Goal: Navigation & Orientation: Understand site structure

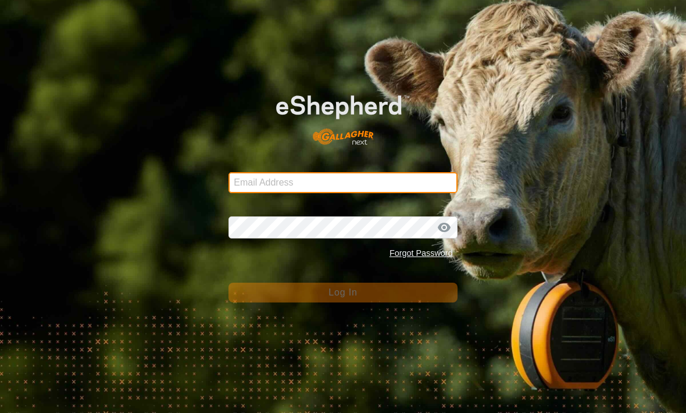
click at [328, 182] on input "Email Address" at bounding box center [343, 182] width 229 height 21
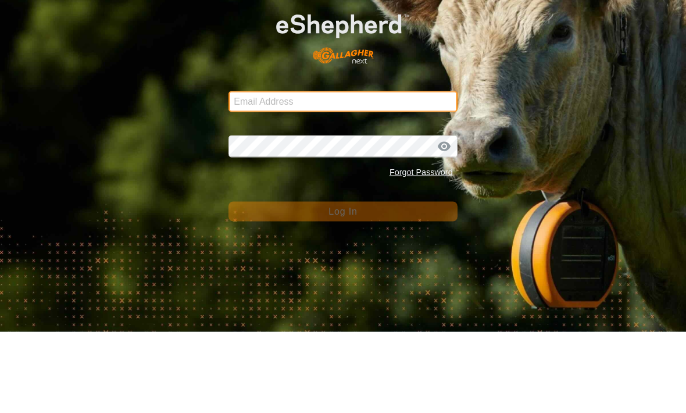
type input "Thomasfoss13@gmail.com"
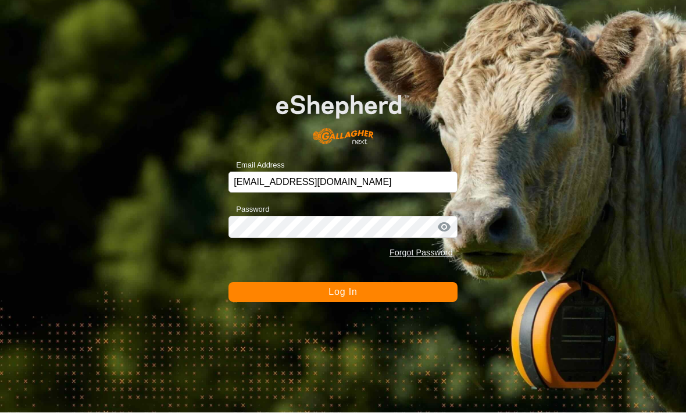
click at [293, 283] on button "Log In" at bounding box center [343, 293] width 229 height 20
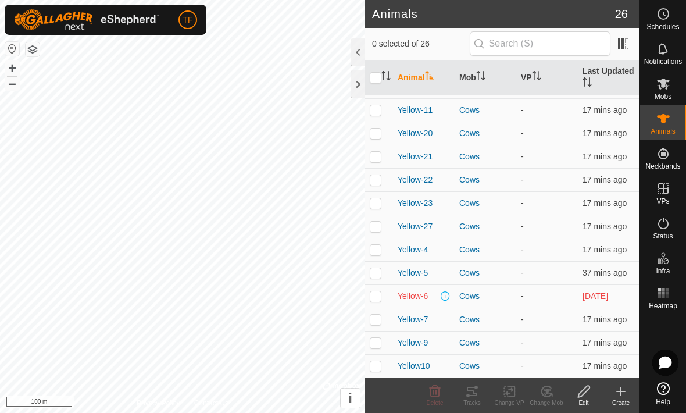
scroll to position [324, 0]
click at [664, 93] on span "Mobs" at bounding box center [663, 96] width 17 height 7
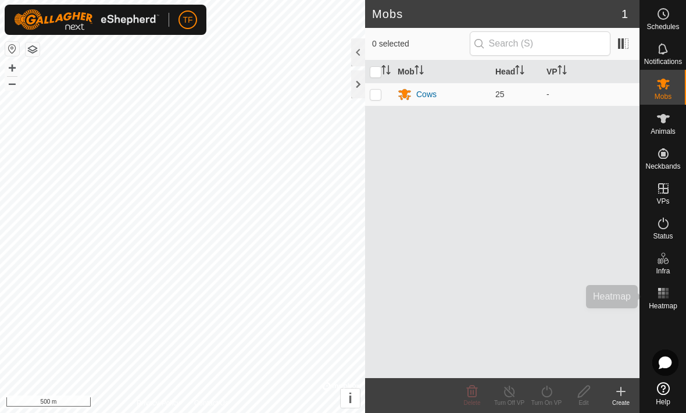
click at [670, 283] on div "Heatmap" at bounding box center [664, 296] width 46 height 35
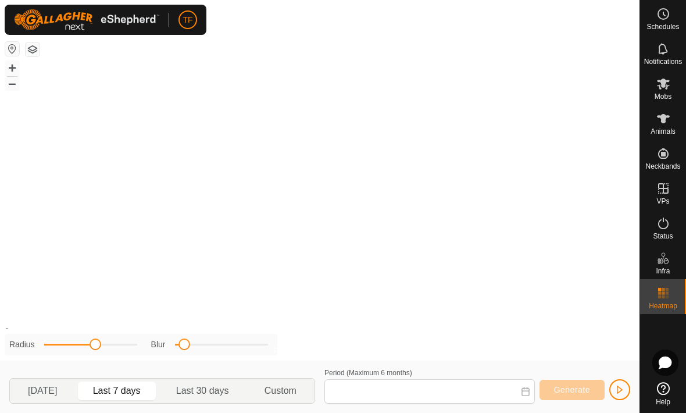
type input "[DATE] - [DATE]"
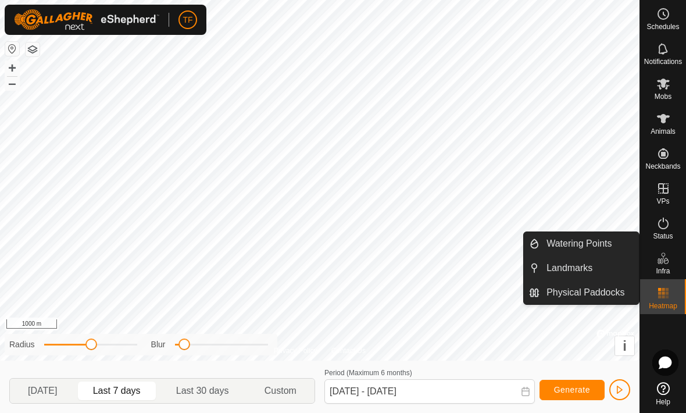
click at [621, 244] on link "Watering Points" at bounding box center [589, 243] width 99 height 23
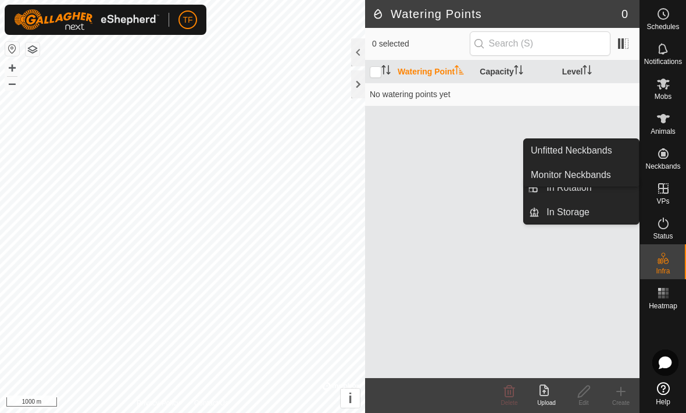
click at [616, 151] on link "Unfitted Neckbands" at bounding box center [581, 150] width 115 height 23
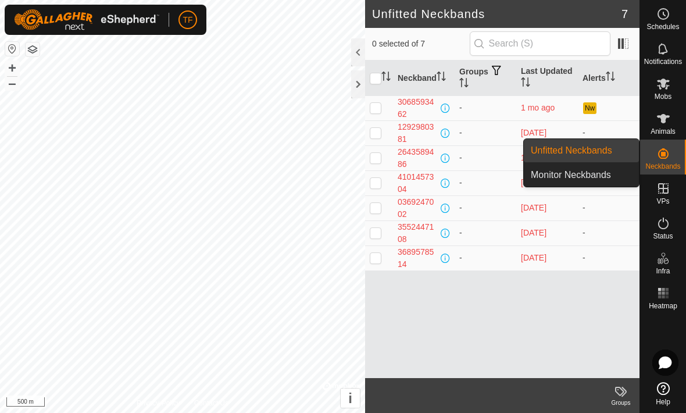
click at [607, 180] on span "Monitor Neckbands" at bounding box center [571, 175] width 80 height 14
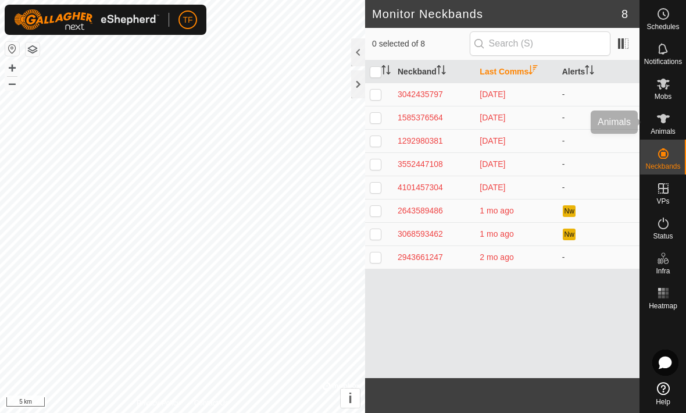
click at [672, 124] on es-animals-svg-icon at bounding box center [663, 118] width 21 height 19
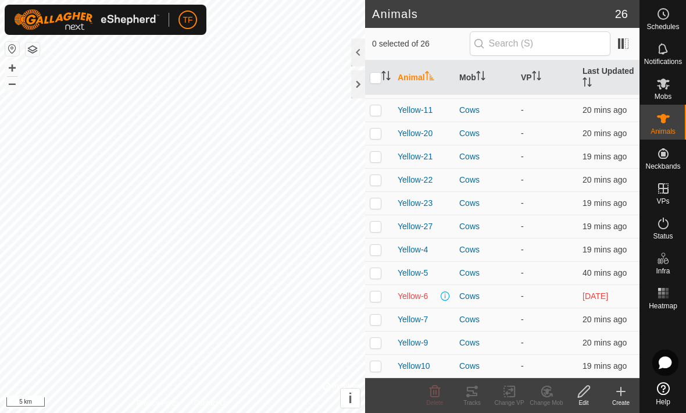
scroll to position [324, 0]
click at [674, 49] on div "Notifications" at bounding box center [664, 52] width 46 height 35
